Goal: Task Accomplishment & Management: Manage account settings

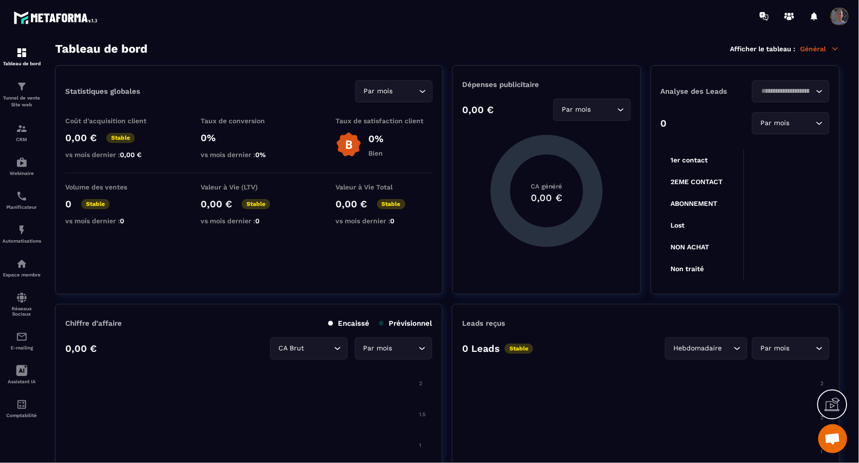
scroll to position [34, 0]
click at [20, 373] on icon at bounding box center [22, 371] width 12 height 12
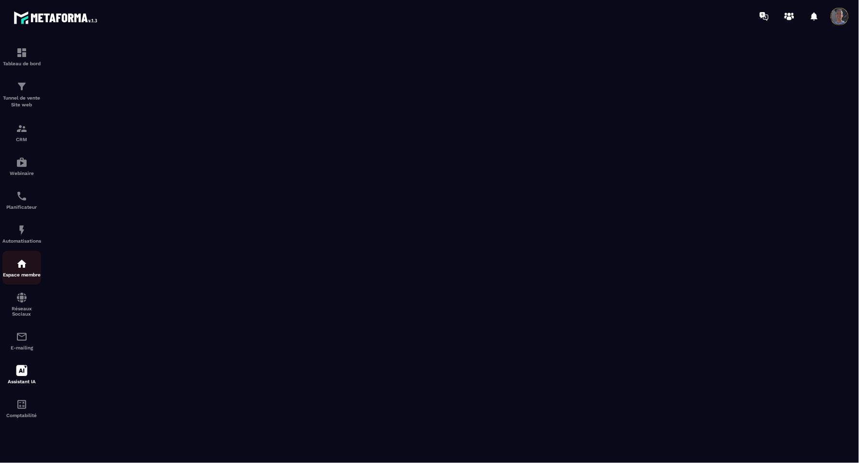
click at [23, 259] on img at bounding box center [22, 264] width 12 height 12
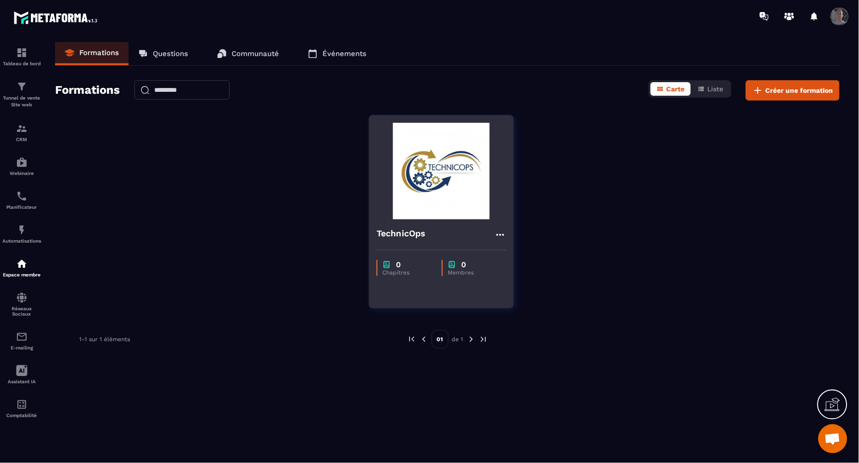
click at [436, 176] on img at bounding box center [442, 171] width 130 height 97
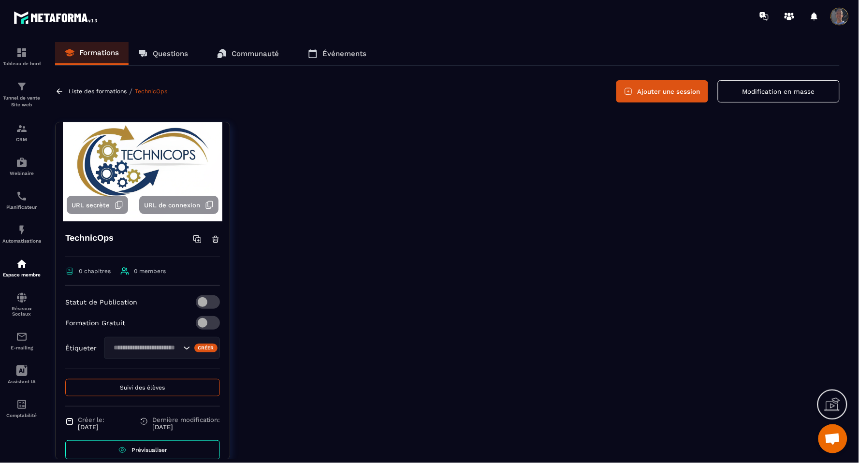
scroll to position [44, 0]
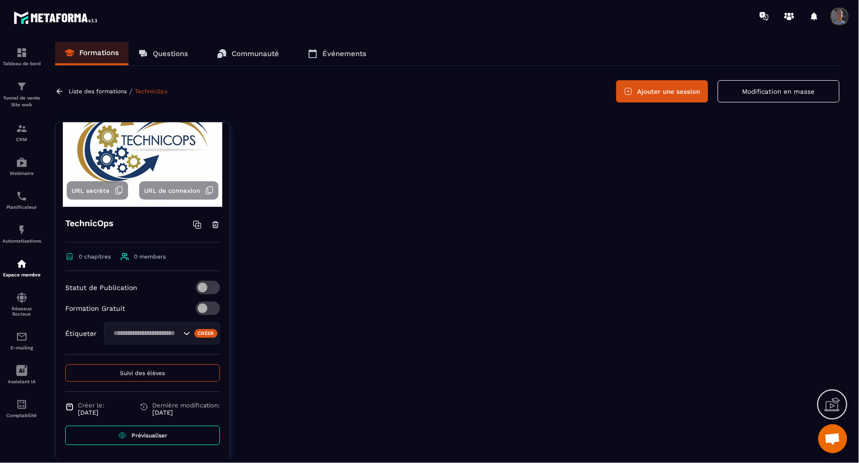
click at [196, 224] on icon at bounding box center [198, 225] width 5 height 5
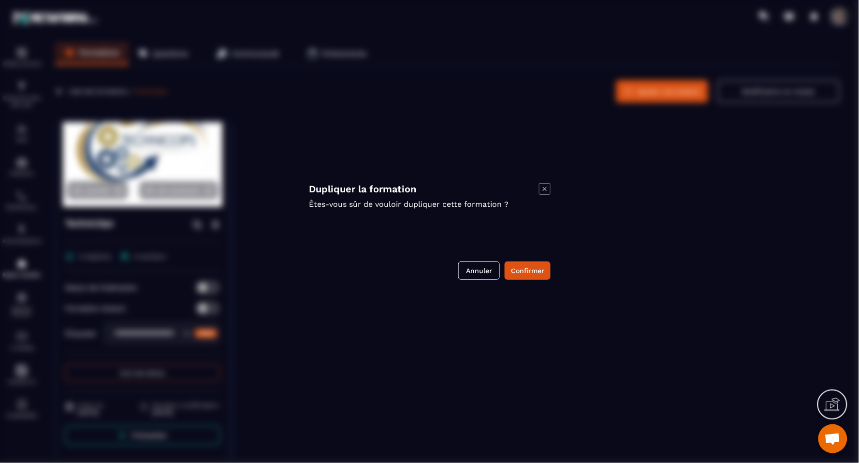
click at [546, 190] on icon "Modal window" at bounding box center [545, 189] width 12 height 12
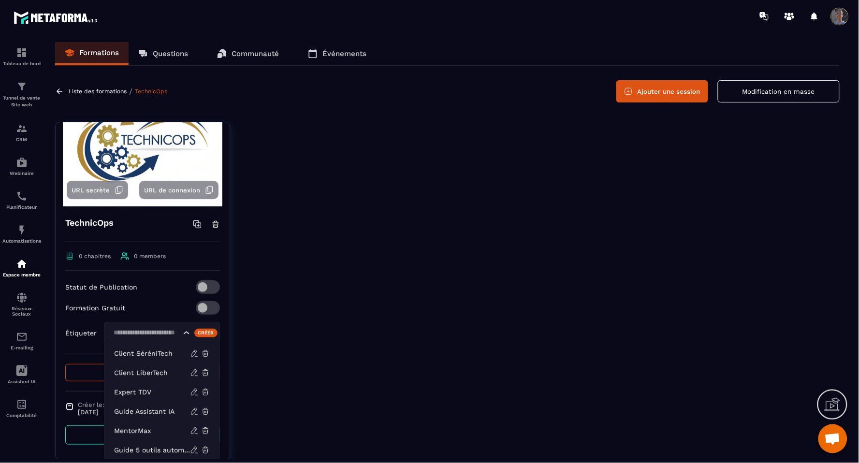
click at [182, 328] on icon "Search for option" at bounding box center [187, 333] width 10 height 10
click at [143, 370] on p "Client LiberTech" at bounding box center [152, 373] width 76 height 10
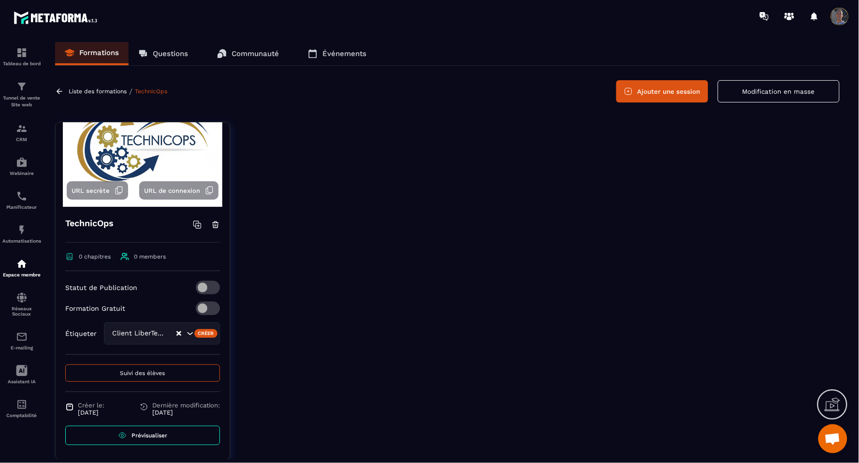
click at [174, 334] on div "Client LiberTech" at bounding box center [162, 334] width 116 height 22
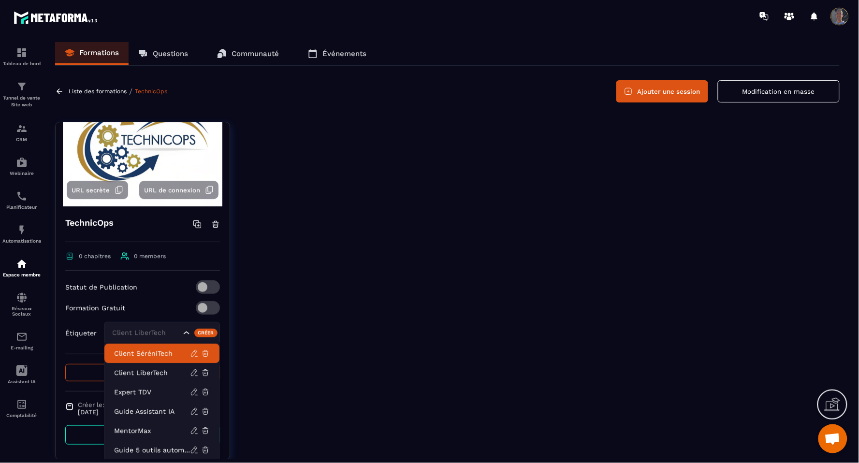
click at [142, 284] on div "Statut de Publication" at bounding box center [142, 287] width 155 height 14
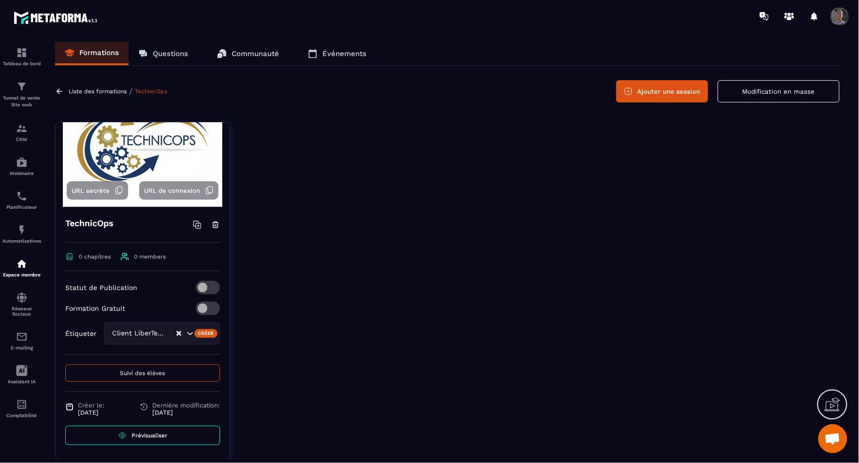
click at [177, 327] on div "Client LiberTech" at bounding box center [162, 334] width 116 height 22
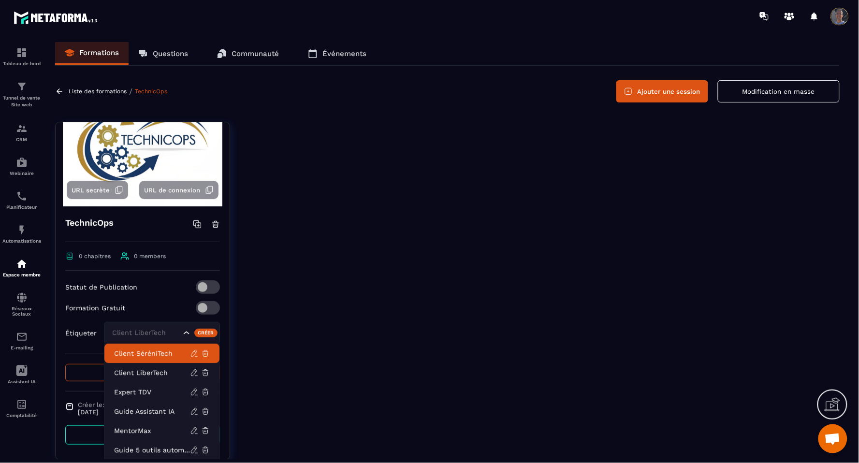
click at [147, 324] on div "Client LiberTech" at bounding box center [162, 333] width 116 height 22
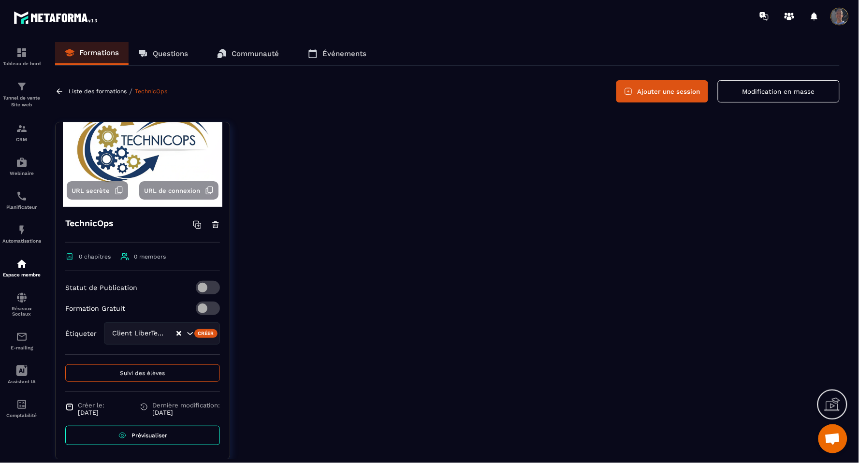
click at [181, 329] on div "Search for option" at bounding box center [198, 334] width 42 height 10
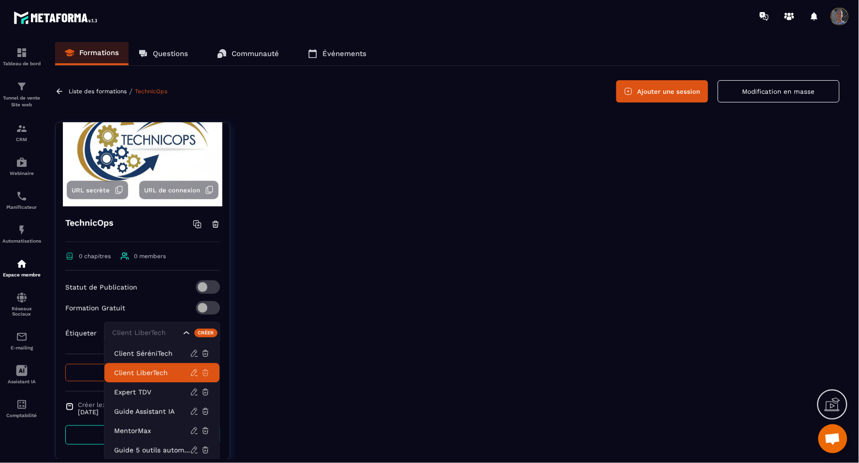
click at [201, 369] on icon at bounding box center [205, 372] width 9 height 9
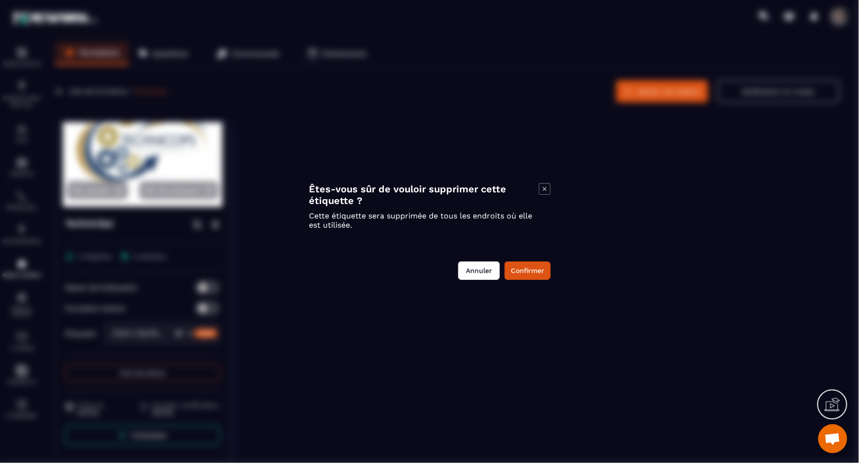
click at [474, 275] on button "Annuler" at bounding box center [479, 271] width 42 height 18
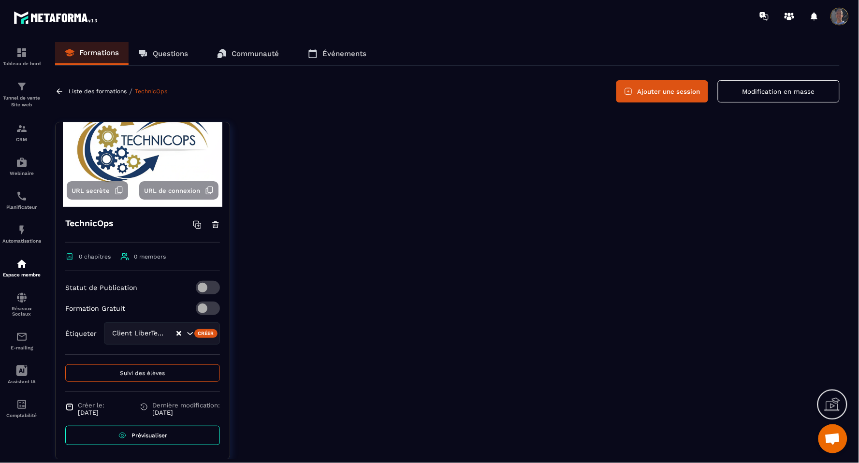
click at [133, 326] on div "Client LiberTech" at bounding box center [162, 334] width 116 height 22
click at [139, 281] on div "Statut de Publication" at bounding box center [142, 287] width 155 height 14
click at [131, 162] on img at bounding box center [143, 146] width 160 height 121
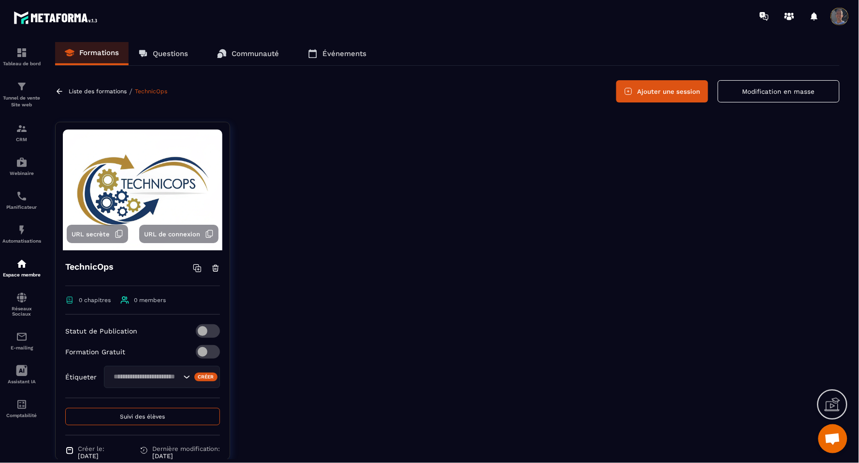
click at [134, 140] on img at bounding box center [143, 190] width 160 height 121
click at [166, 200] on img at bounding box center [143, 190] width 160 height 121
click at [675, 91] on button "Ajouter une session" at bounding box center [663, 91] width 92 height 22
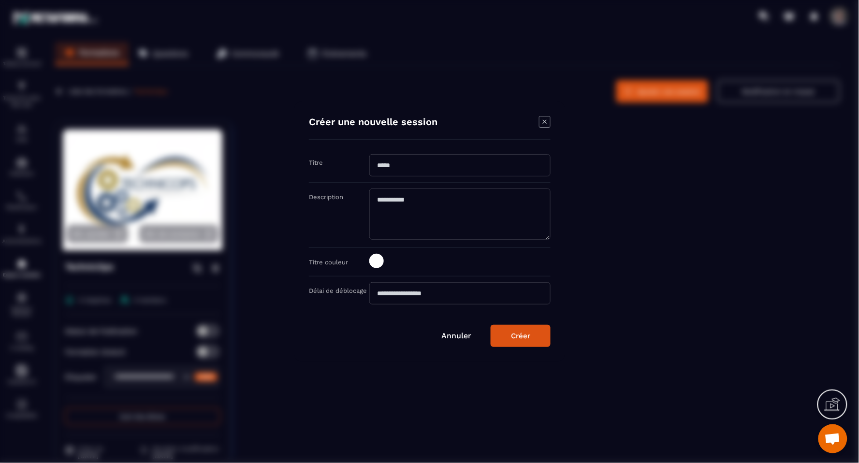
click at [532, 340] on button "Créer" at bounding box center [521, 336] width 60 height 22
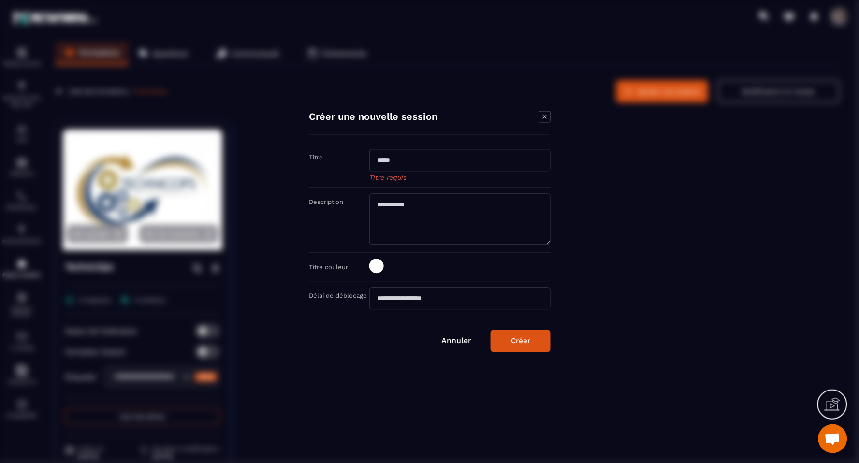
click at [419, 156] on input "Modal window" at bounding box center [459, 160] width 181 height 22
type input "*******"
click at [491, 330] on button "Créer" at bounding box center [521, 341] width 60 height 22
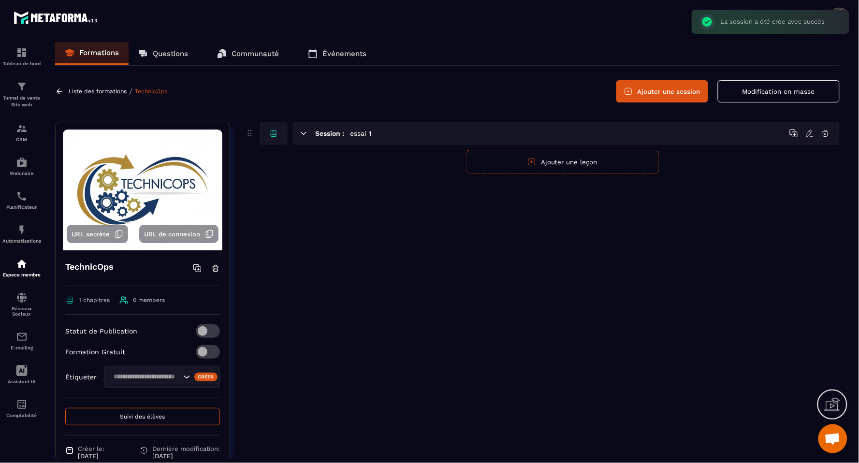
click at [273, 131] on icon at bounding box center [273, 133] width 5 height 5
click at [573, 161] on button "Ajouter une leçon" at bounding box center [562, 162] width 193 height 24
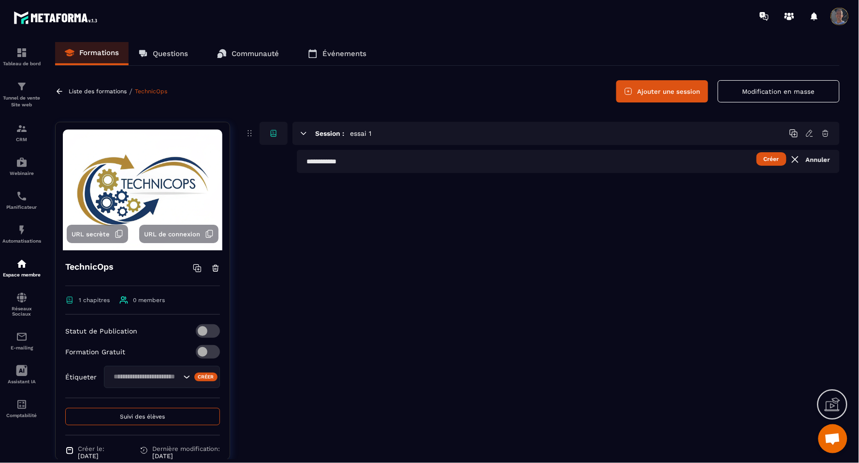
click at [774, 158] on button "Créer" at bounding box center [772, 159] width 30 height 14
click at [525, 160] on input "text" at bounding box center [568, 161] width 543 height 23
type input "*******"
click at [767, 153] on button "Créer" at bounding box center [772, 159] width 30 height 14
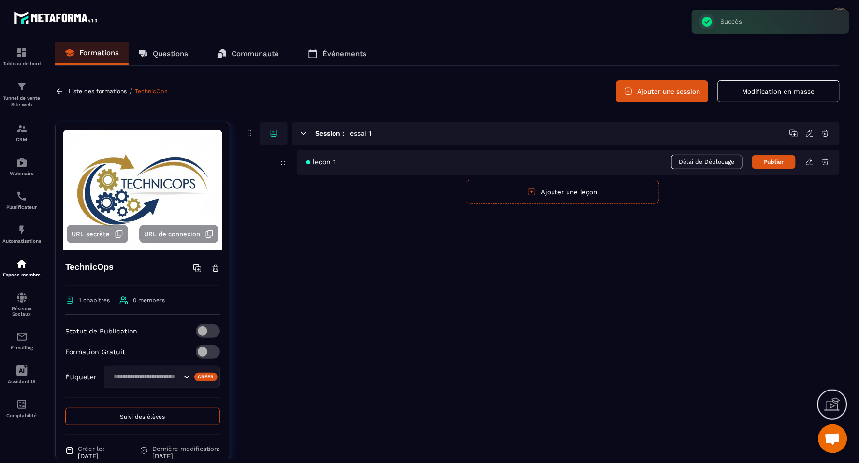
click at [455, 170] on div "lecon 1 Délai de Déblocage Publier" at bounding box center [568, 162] width 543 height 25
click at [808, 162] on icon at bounding box center [810, 162] width 9 height 9
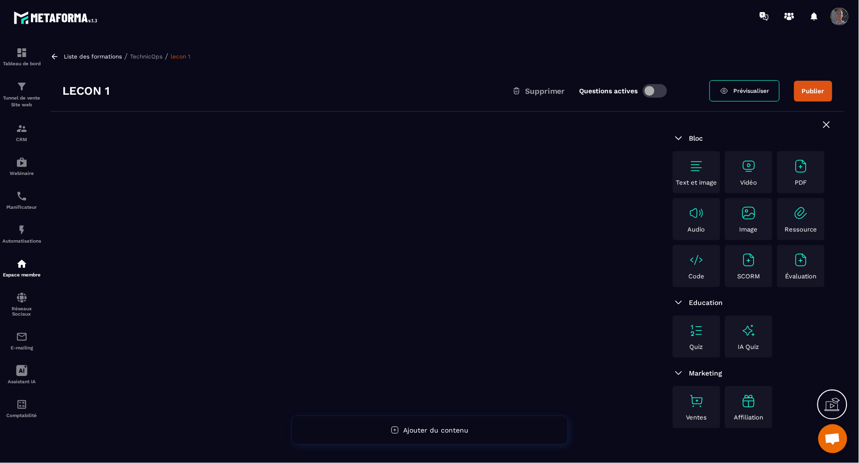
click at [801, 221] on div "Ressource" at bounding box center [801, 220] width 43 height 28
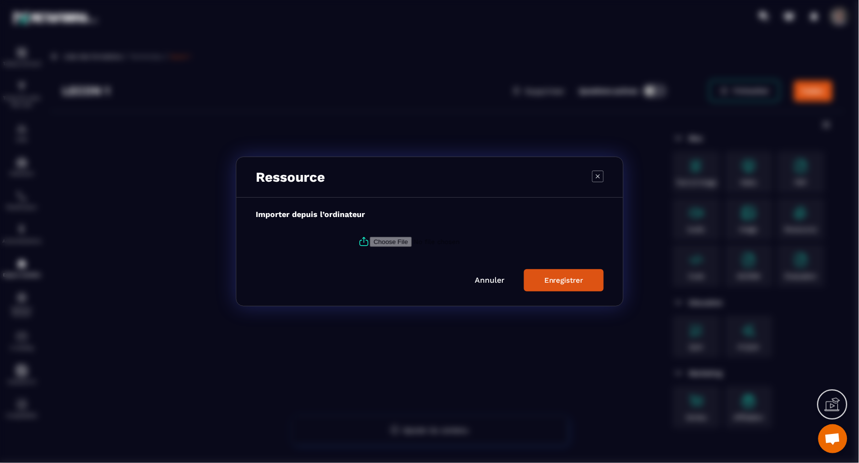
click at [595, 180] on icon "Modal window" at bounding box center [598, 177] width 12 height 12
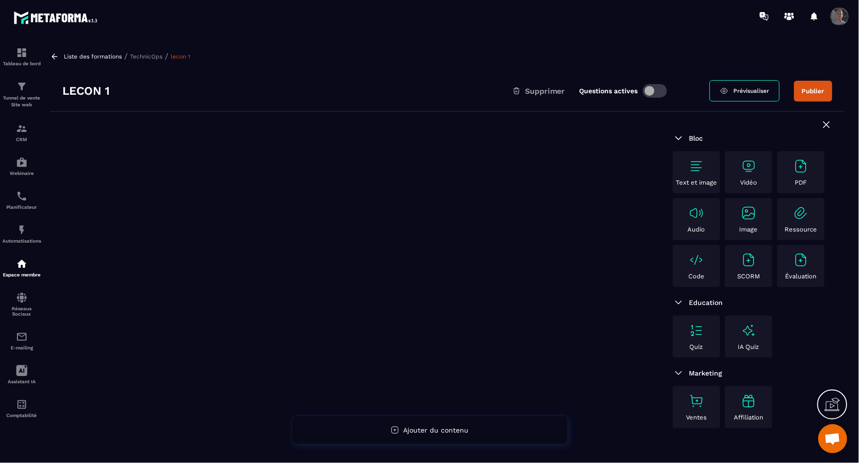
click at [755, 257] on img at bounding box center [748, 259] width 15 height 15
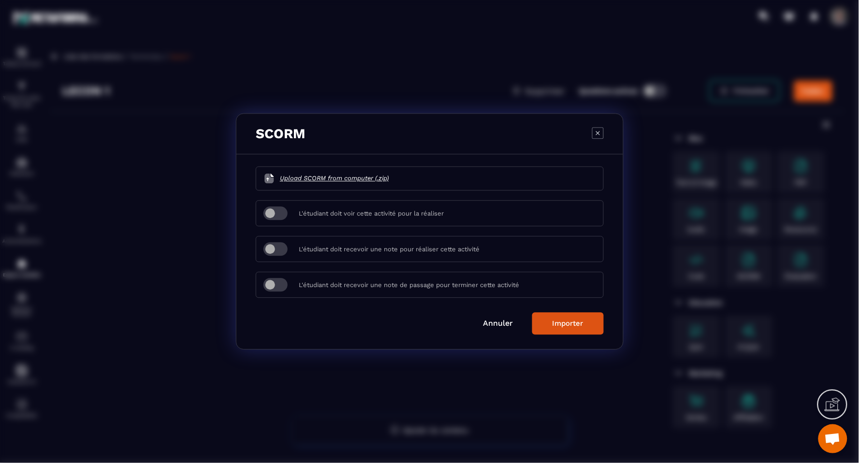
click at [600, 139] on div "Modal window" at bounding box center [598, 134] width 12 height 14
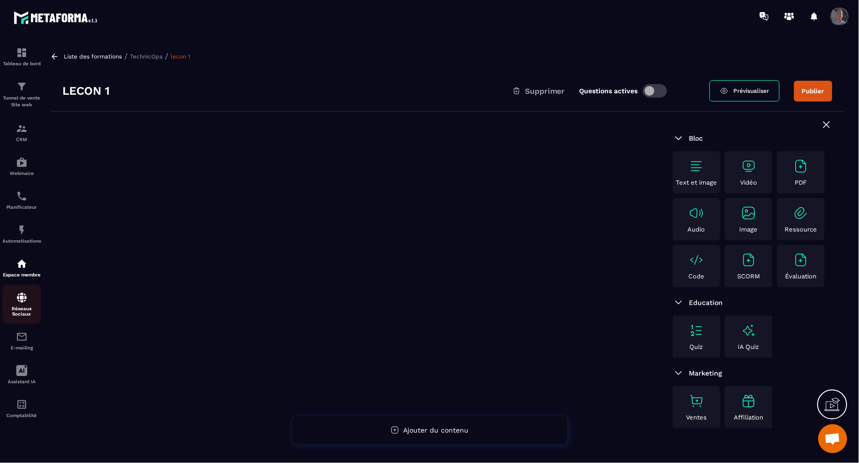
click at [10, 309] on p "Réseaux Sociaux" at bounding box center [21, 311] width 39 height 11
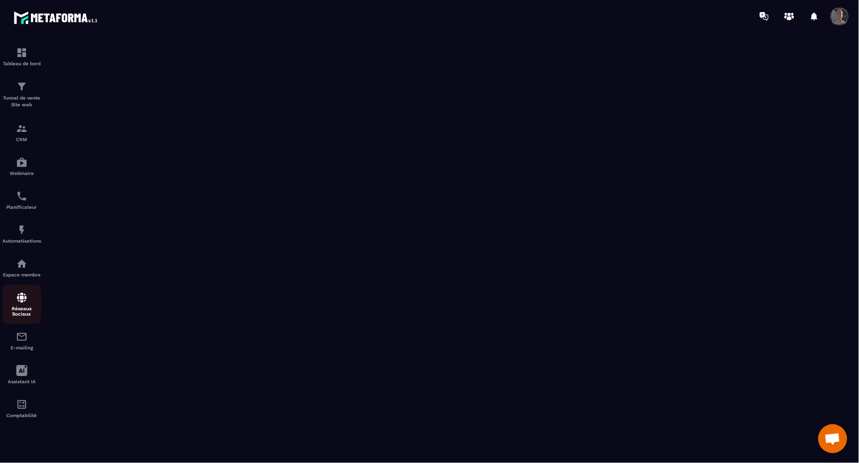
click at [21, 300] on img at bounding box center [22, 298] width 12 height 12
